Goal: Transaction & Acquisition: Purchase product/service

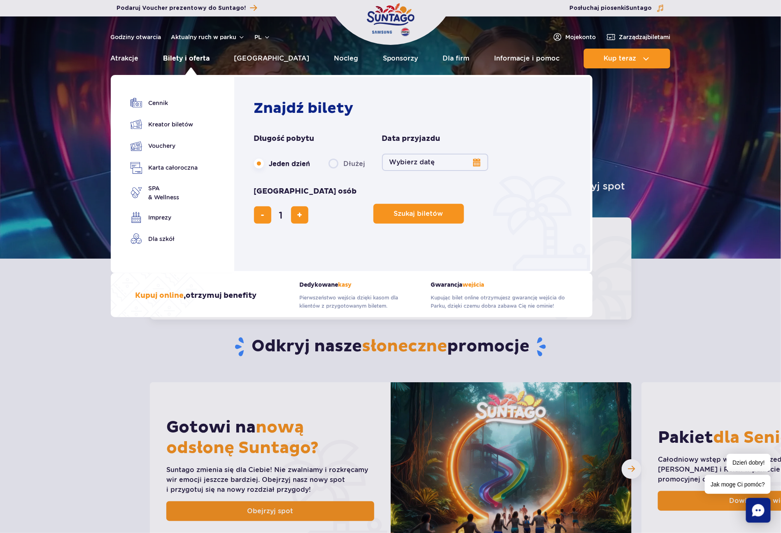
click at [200, 60] on link "Bilety i oferta" at bounding box center [186, 59] width 47 height 20
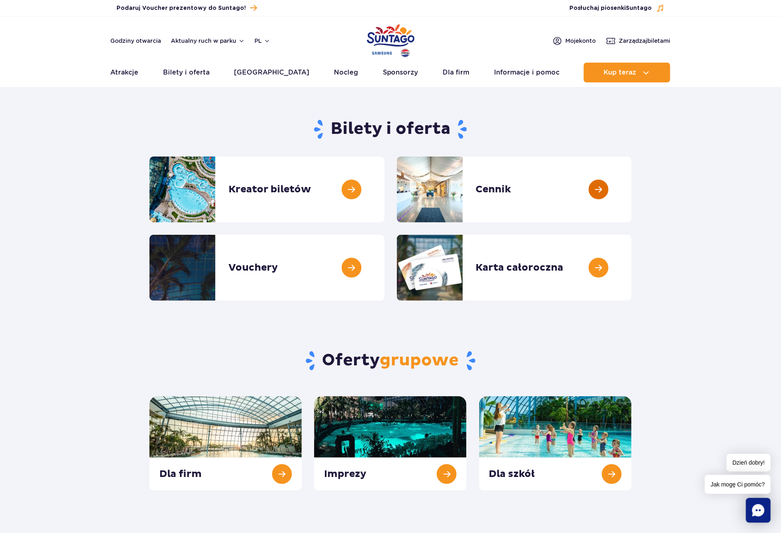
click at [632, 188] on link at bounding box center [632, 189] width 0 height 66
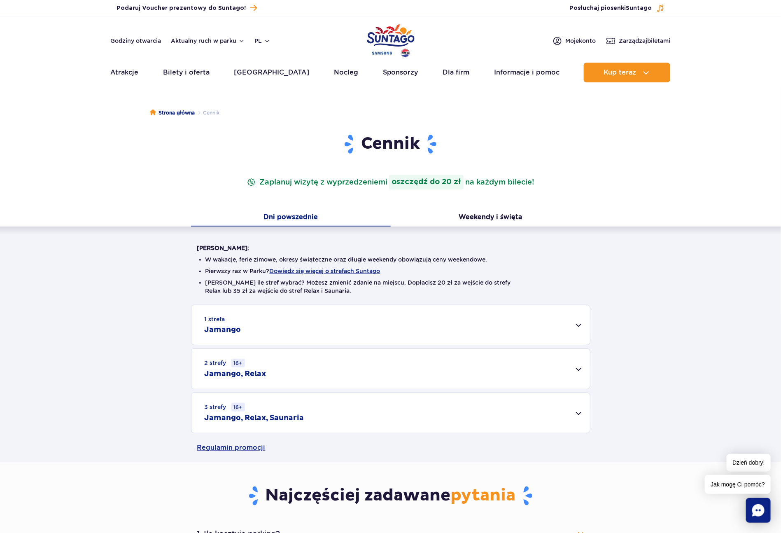
click at [580, 369] on div "2 strefy 16+ Jamango, Relax" at bounding box center [390, 369] width 399 height 40
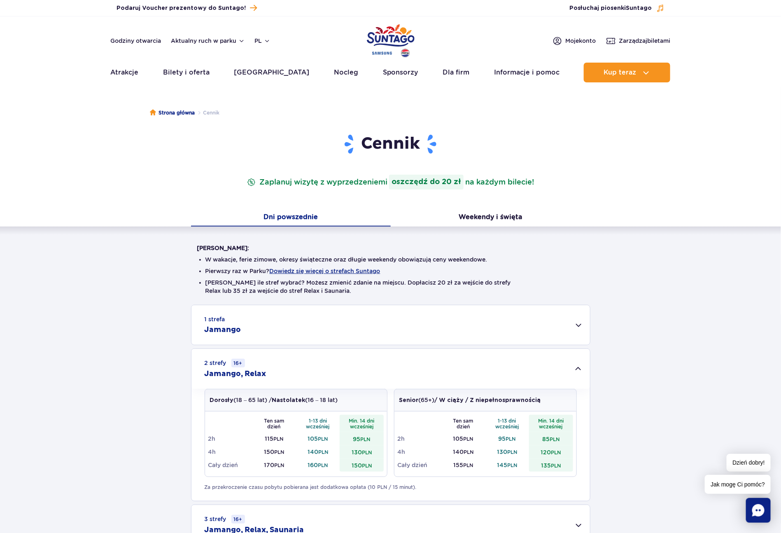
click at [582, 367] on div "2 strefy 16+ Jamango, Relax" at bounding box center [390, 369] width 399 height 40
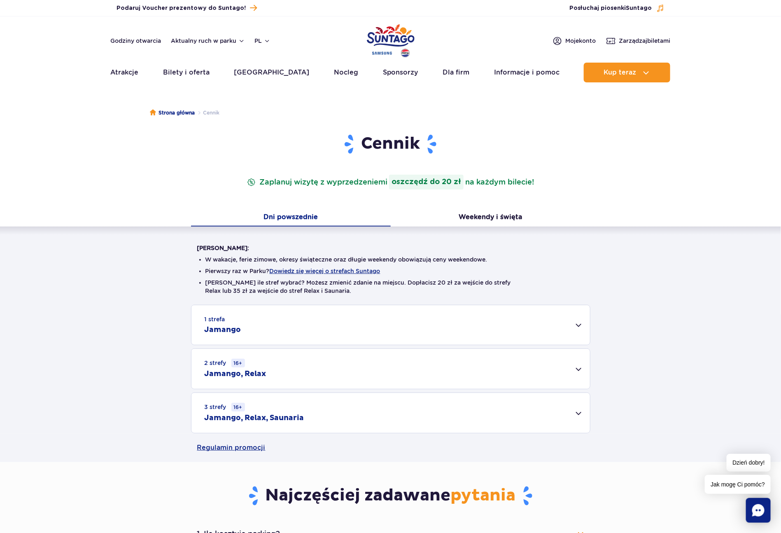
click at [580, 323] on div "1 strefa Jamango" at bounding box center [390, 325] width 399 height 40
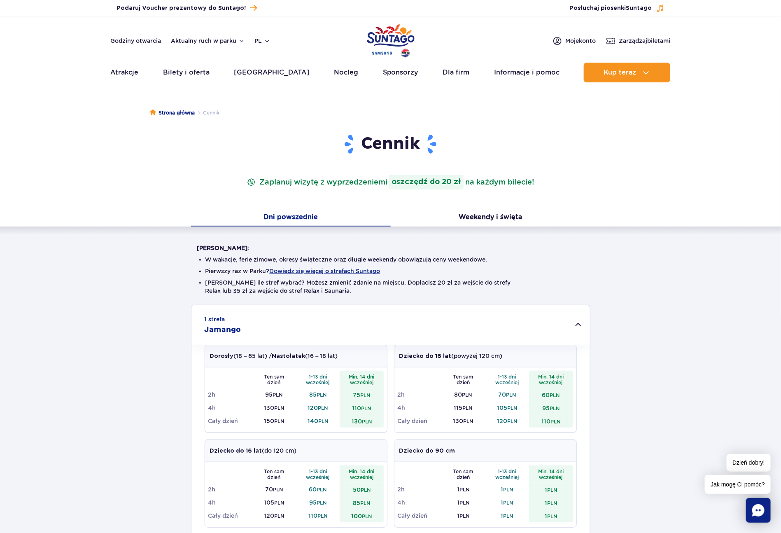
click at [577, 328] on div "1 strefa Jamango" at bounding box center [390, 325] width 399 height 40
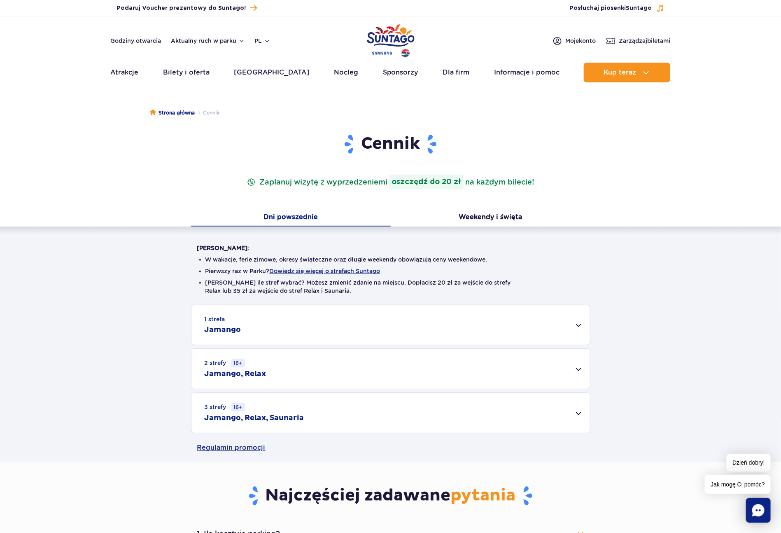
click at [577, 417] on div "3 strefy 16+ Jamango, Relax, Saunaria" at bounding box center [390, 413] width 399 height 40
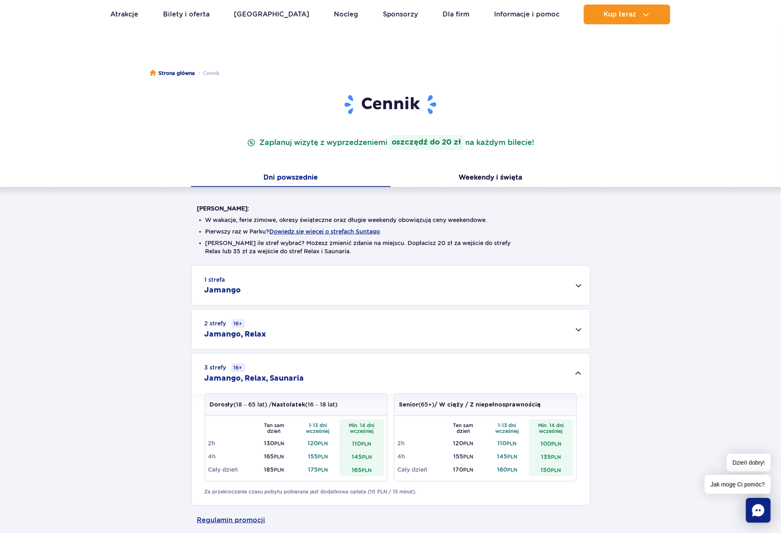
scroll to position [62, 0]
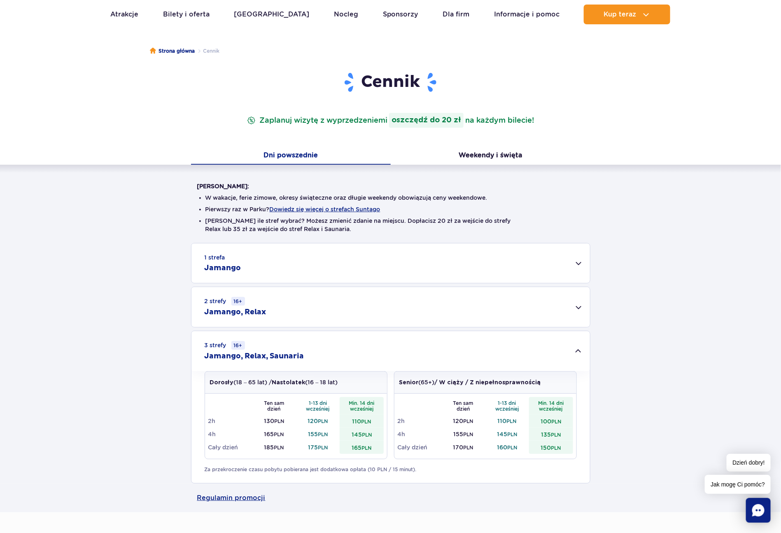
click at [574, 355] on div "3 strefy 16+ Jamango, Relax, Saunaria" at bounding box center [390, 351] width 399 height 40
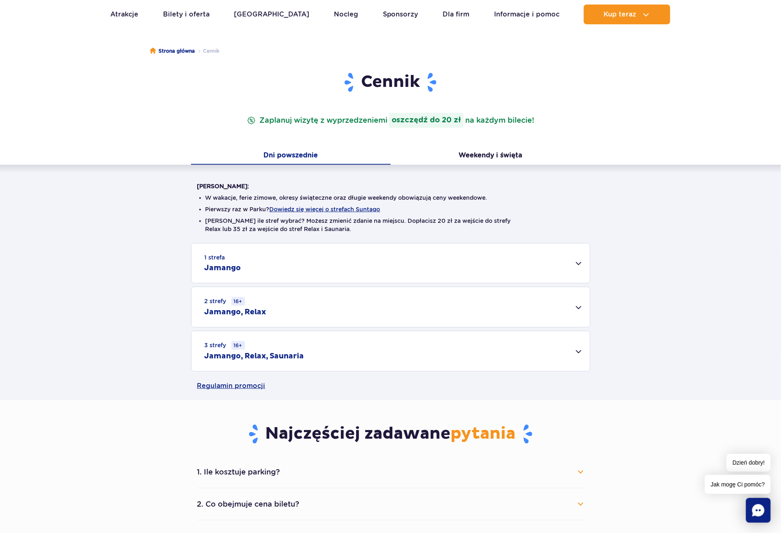
click at [577, 309] on div "2 strefy 16+ Jamango, Relax" at bounding box center [390, 307] width 399 height 40
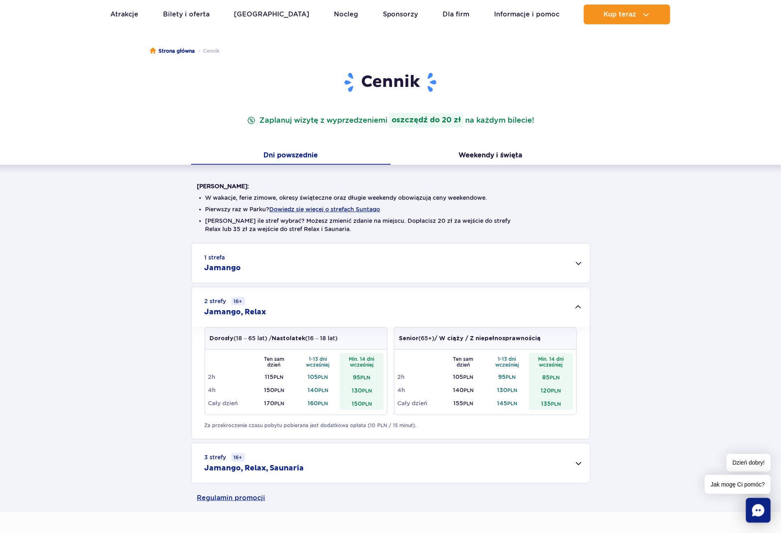
click at [575, 312] on div "2 strefy 16+ Jamango, Relax" at bounding box center [390, 307] width 399 height 40
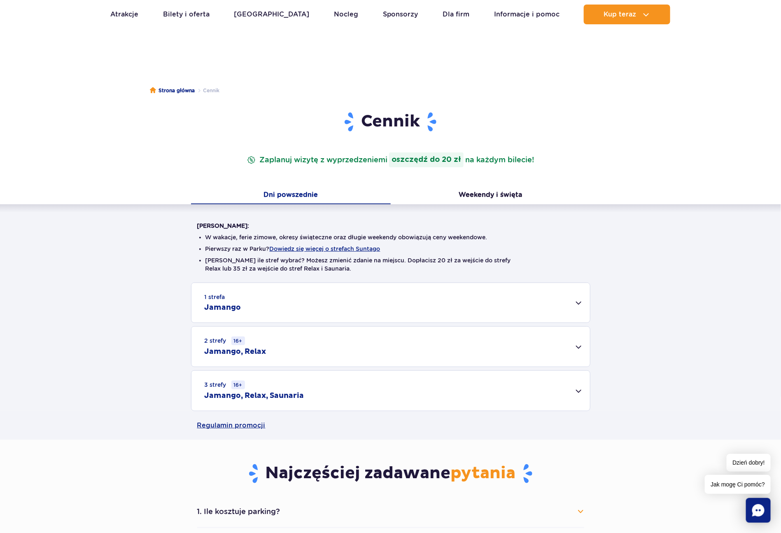
scroll to position [0, 0]
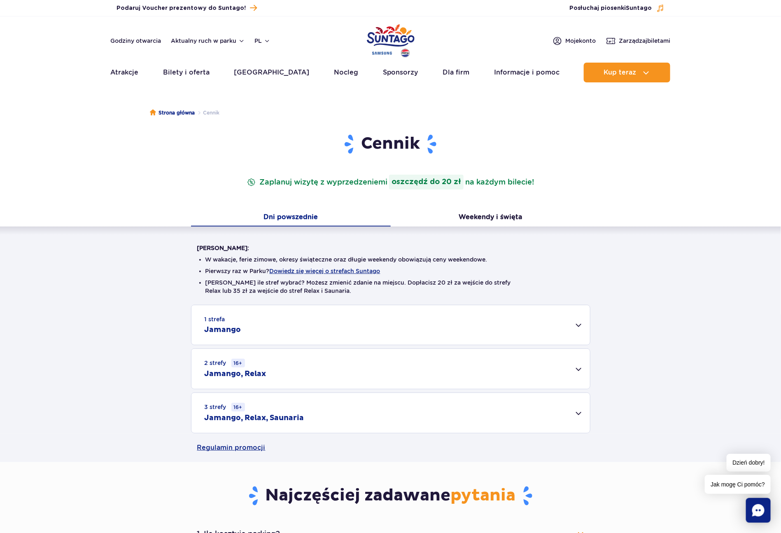
click at [577, 373] on div "2 strefy 16+ Jamango, Relax" at bounding box center [390, 369] width 399 height 40
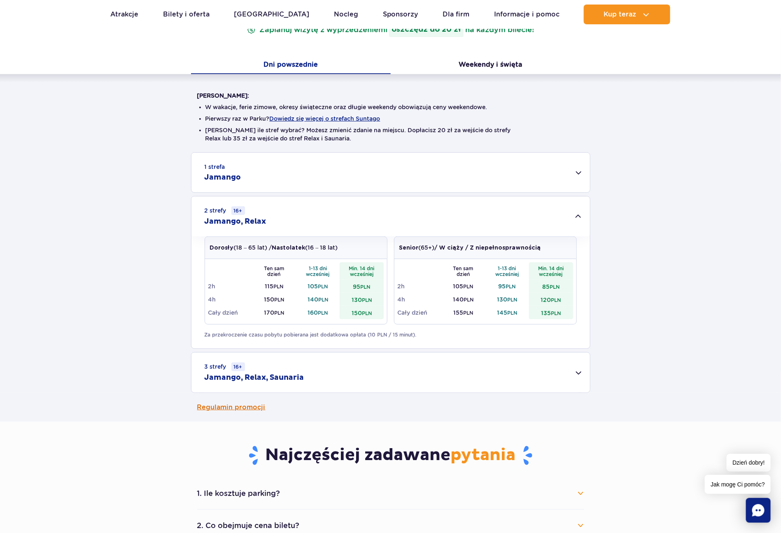
scroll to position [185, 0]
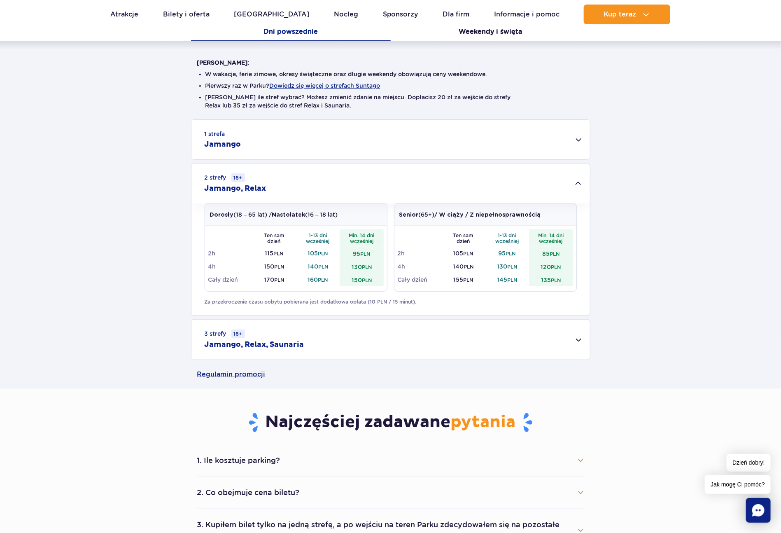
click at [581, 343] on div "3 strefy 16+ Jamango, Relax, Saunaria" at bounding box center [390, 340] width 399 height 40
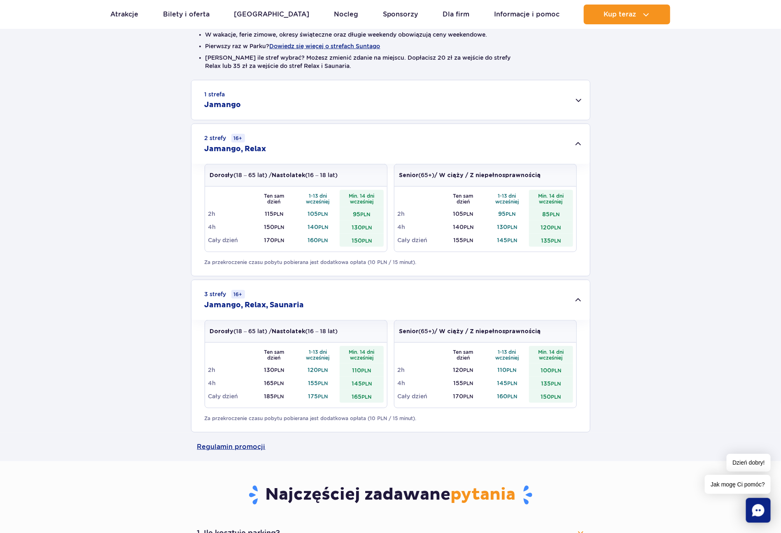
scroll to position [247, 0]
